Goal: Task Accomplishment & Management: Use online tool/utility

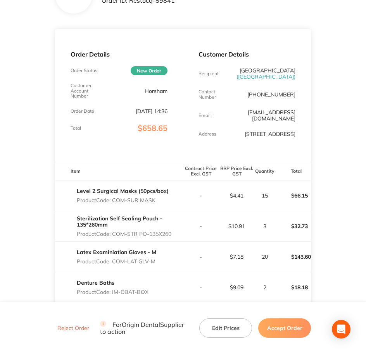
scroll to position [97, 0]
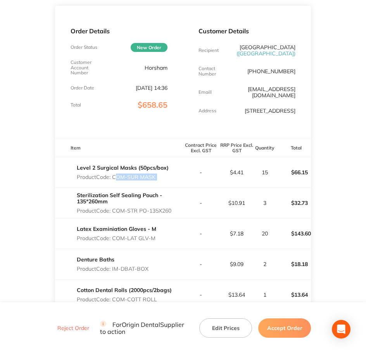
drag, startPoint x: 112, startPoint y: 183, endPoint x: 190, endPoint y: 184, distance: 77.5
click at [190, 184] on tr "Level 2 Surgical Masks (50pcs/box) Product Code: COM-SUR MASK - $4.41 15 $66.15" at bounding box center [183, 172] width 256 height 31
copy p "COM-SUR MASK"
drag, startPoint x: 113, startPoint y: 219, endPoint x: 176, endPoint y: 218, distance: 62.8
click at [176, 214] on p "Product Code: COM-STR PO-135X260" at bounding box center [130, 211] width 106 height 6
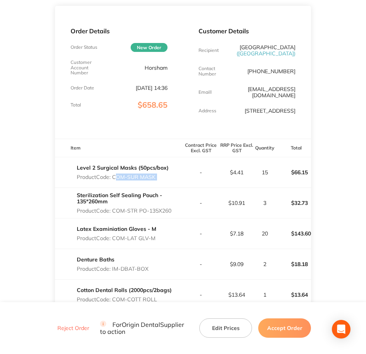
copy p "COM-STR PO-135X260"
drag, startPoint x: 113, startPoint y: 245, endPoint x: 157, endPoint y: 248, distance: 43.6
click at [157, 245] on div "Latex Examiniation Gloves - M Product Code: COM-LAT GLV-M" at bounding box center [119, 234] width 128 height 22
copy p "COM-LAT GLV-M"
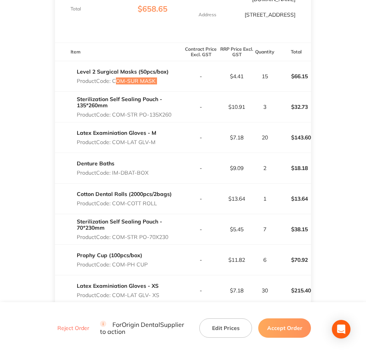
scroll to position [194, 0]
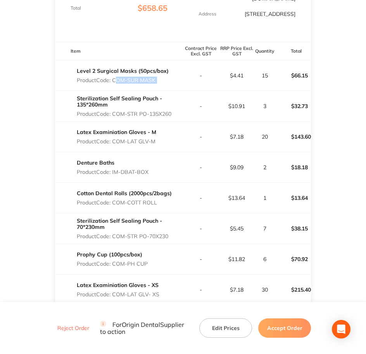
drag, startPoint x: 113, startPoint y: 178, endPoint x: 152, endPoint y: 174, distance: 39.3
click at [152, 174] on div "Denture Baths Product Code: IM-DBAT-BOX" at bounding box center [119, 168] width 128 height 22
copy p "IM-DBAT-BOX"
drag, startPoint x: 113, startPoint y: 209, endPoint x: 163, endPoint y: 212, distance: 50.1
click at [163, 209] on div "Cotton Dental Rolls (2000pcs/2bags) Product Code: COM-COTT ROLL" at bounding box center [124, 198] width 95 height 22
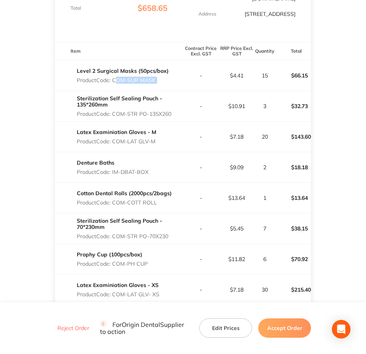
copy p "COM-COTT ROLL"
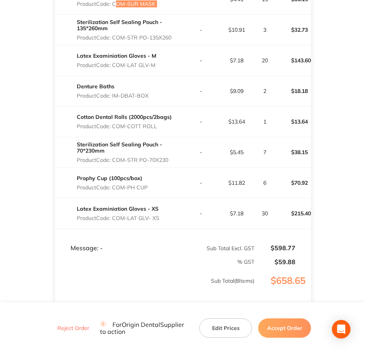
scroll to position [291, 0]
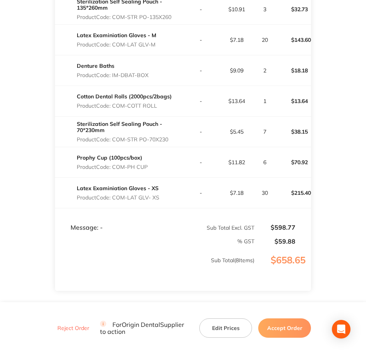
drag, startPoint x: 115, startPoint y: 147, endPoint x: 173, endPoint y: 146, distance: 58.1
click at [173, 143] on p "Product Code: COM-STR PO-70X230" at bounding box center [130, 139] width 106 height 6
copy p "COM-STR PO-70X230"
click at [111, 170] on p "Product Code: COM-PH CUP" at bounding box center [112, 167] width 71 height 6
copy p "COM-PH CUP"
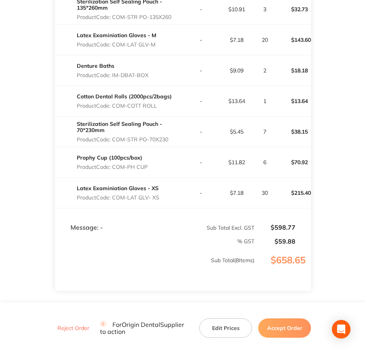
drag, startPoint x: 113, startPoint y: 173, endPoint x: 152, endPoint y: 174, distance: 38.8
click at [152, 173] on div "Prophy Cup (100pcs/box) Product Code: COM-PH CUP" at bounding box center [119, 163] width 128 height 22
drag, startPoint x: 113, startPoint y: 203, endPoint x: 159, endPoint y: 201, distance: 45.8
click at [159, 201] on p "Product Code: COM-LAT GLV- XS" at bounding box center [118, 198] width 83 height 6
copy p "COM-LAT GLV- XS"
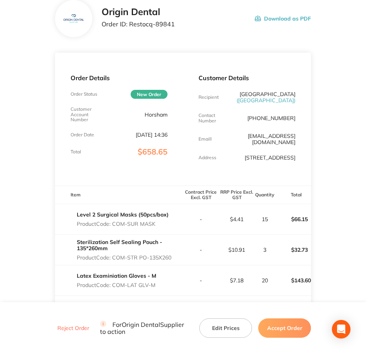
scroll to position [0, 0]
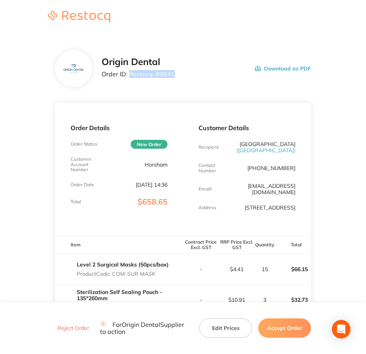
drag, startPoint x: 174, startPoint y: 71, endPoint x: 129, endPoint y: 73, distance: 45.0
click at [129, 73] on div "Origin Dental Order ID: Restocq- 89841 Download as PDF" at bounding box center [207, 69] width 210 height 24
copy p "Restocq- 89841"
click at [171, 78] on p "Order ID: Restocq- 89841" at bounding box center [138, 74] width 73 height 7
drag, startPoint x: 174, startPoint y: 74, endPoint x: 128, endPoint y: 79, distance: 46.8
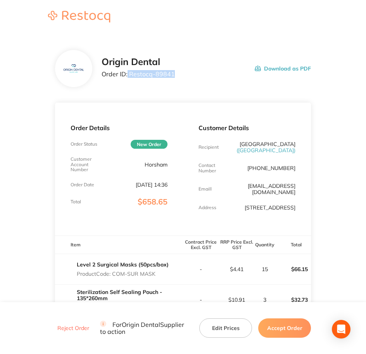
click at [128, 79] on div "Origin Dental Order ID: Restocq- 89841 Download as PDF" at bounding box center [207, 69] width 210 height 24
copy p "Restocq- 89841"
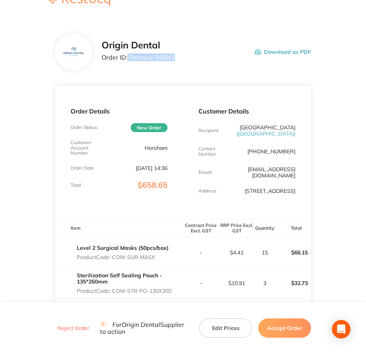
scroll to position [48, 0]
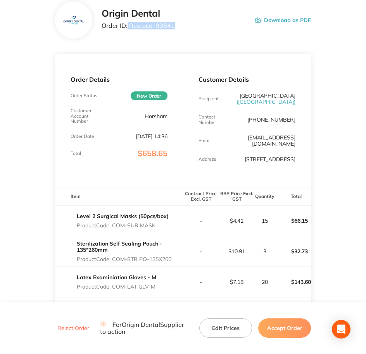
click at [281, 330] on button "Accept Order" at bounding box center [284, 328] width 53 height 19
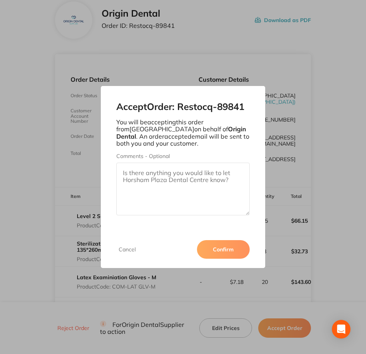
click at [193, 188] on textarea "Comments - Optional" at bounding box center [183, 189] width 134 height 53
paste textarea "SO-00000914"
type textarea "SO-00000914"
click at [222, 248] on button "Confirm" at bounding box center [223, 249] width 53 height 19
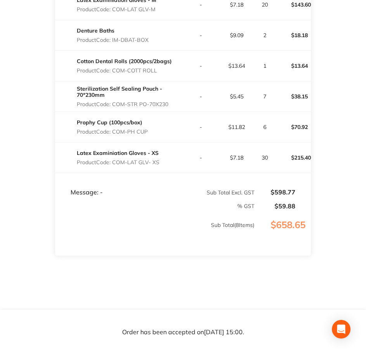
scroll to position [340, 0]
